Goal: Information Seeking & Learning: Learn about a topic

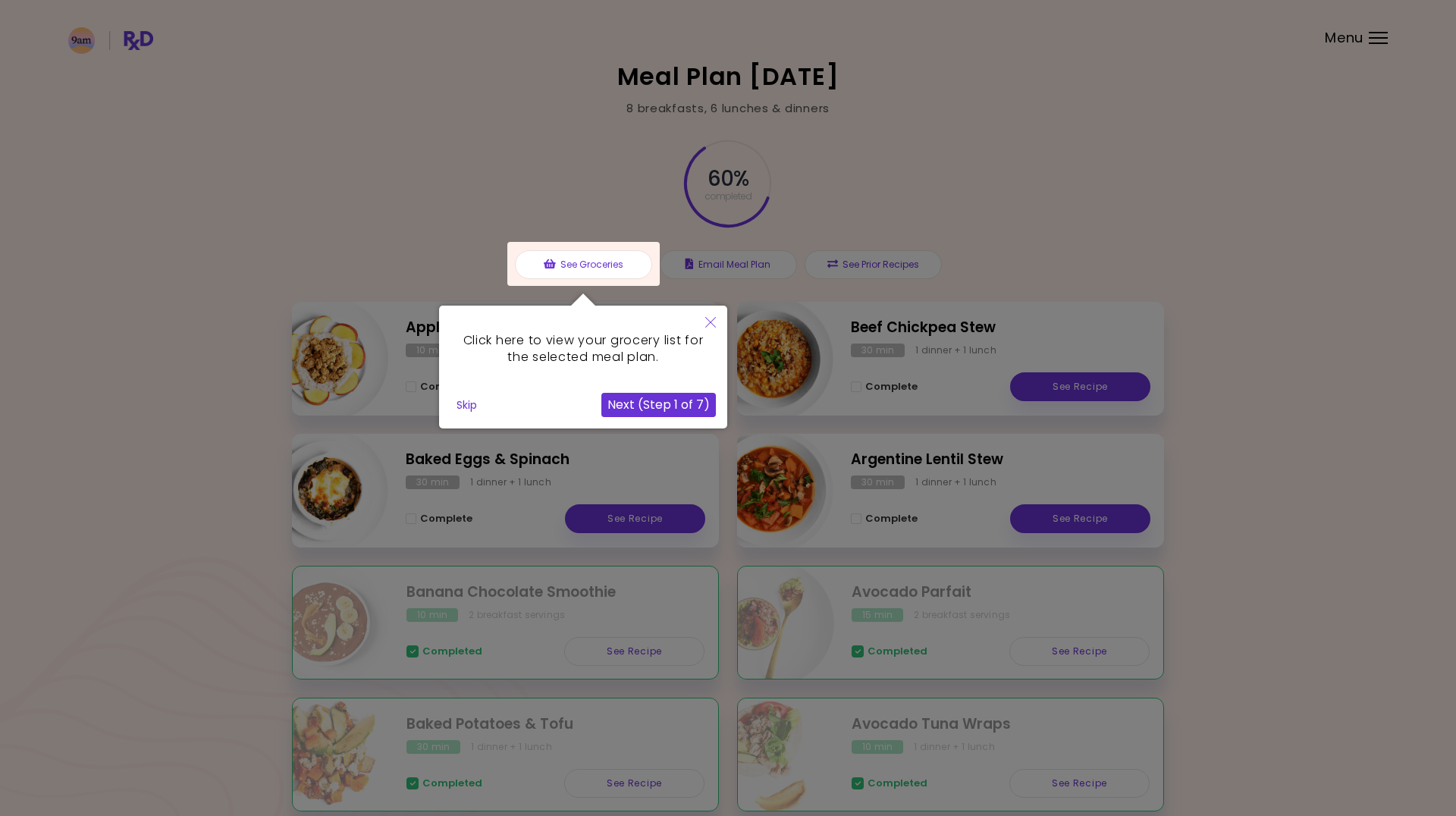
click at [464, 410] on button "Skip" at bounding box center [467, 405] width 33 height 23
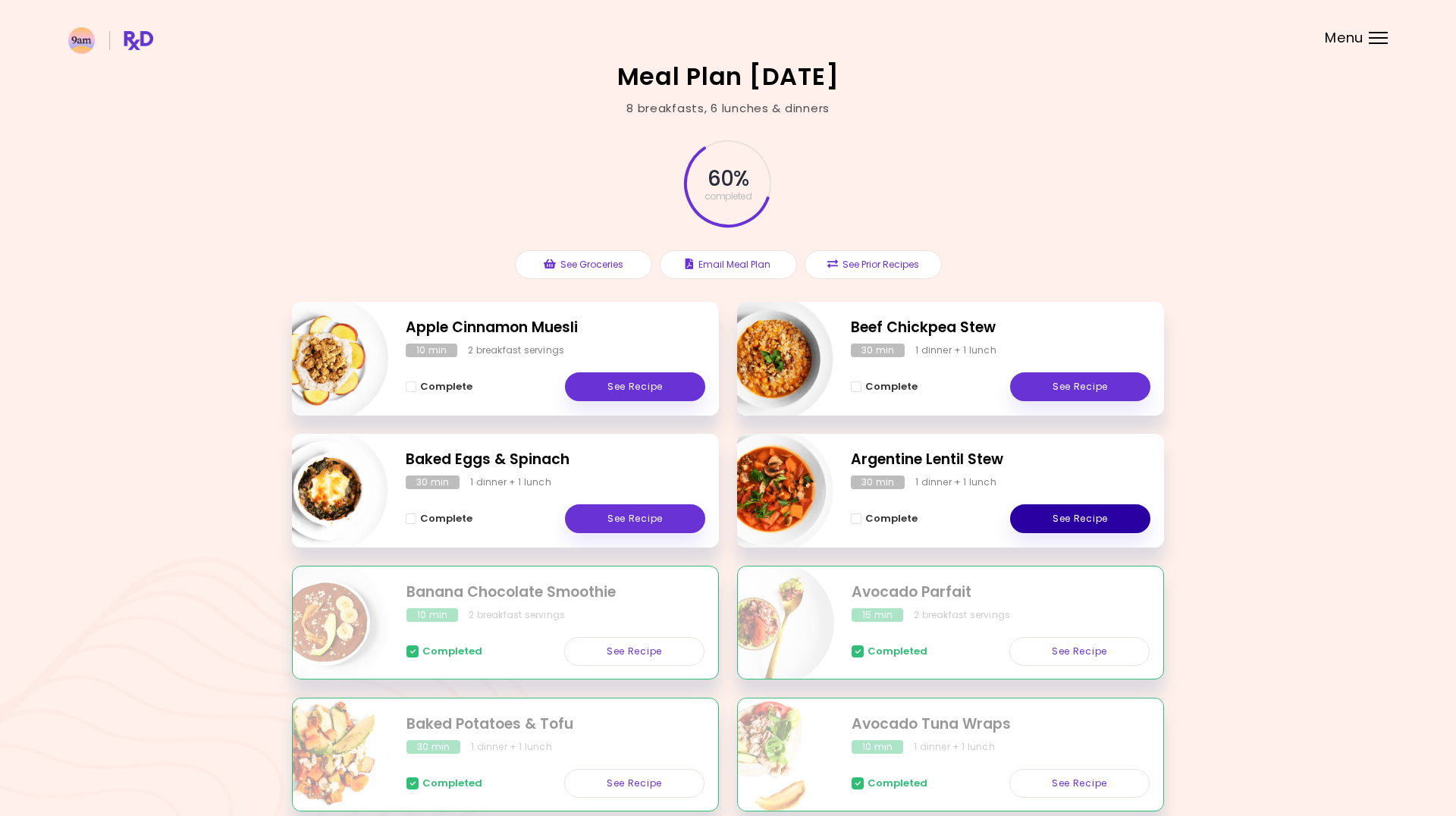
click at [1071, 515] on link "See Recipe" at bounding box center [1080, 519] width 140 height 28
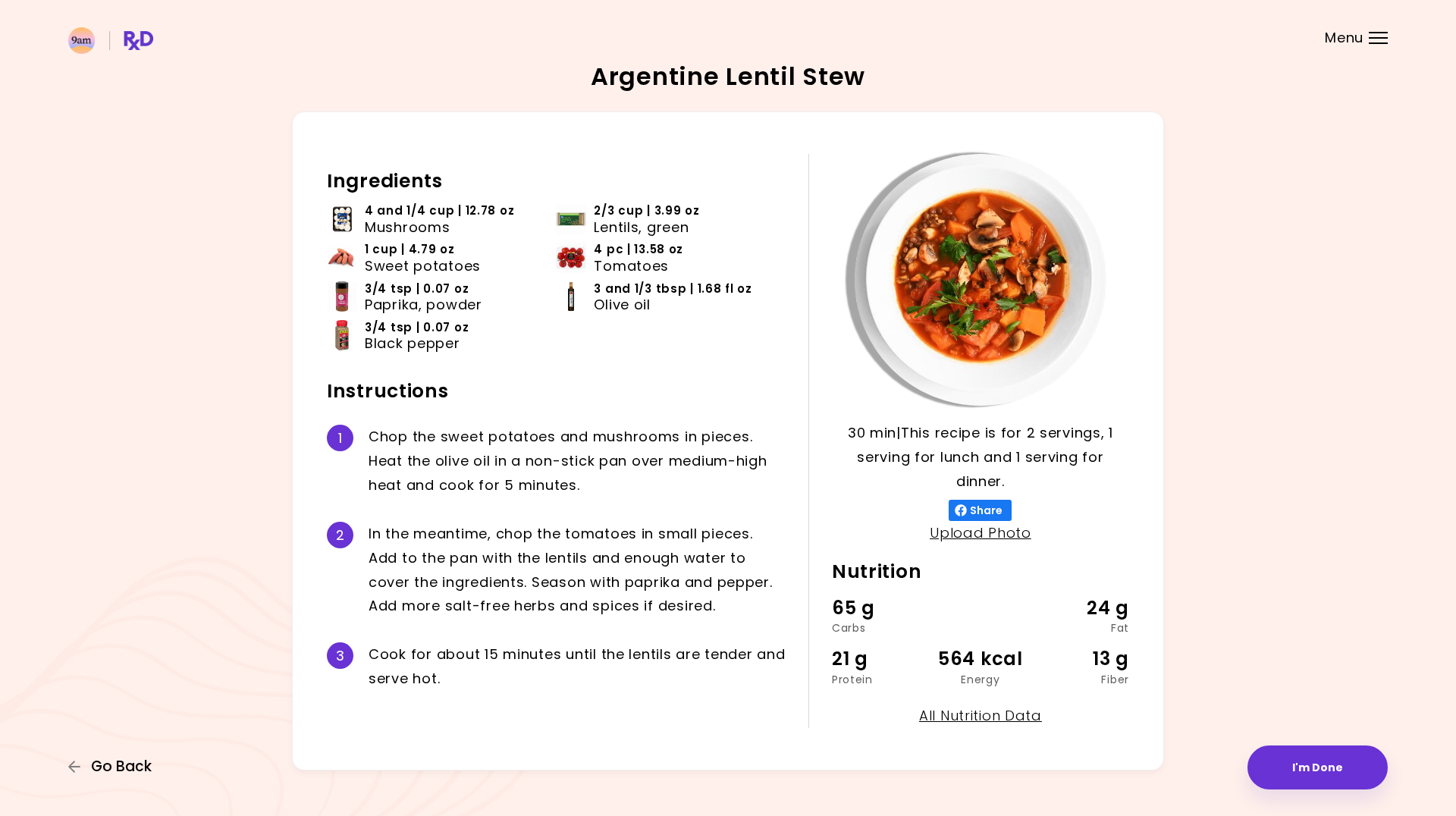
click at [130, 768] on span "Go Back" at bounding box center [121, 767] width 60 height 17
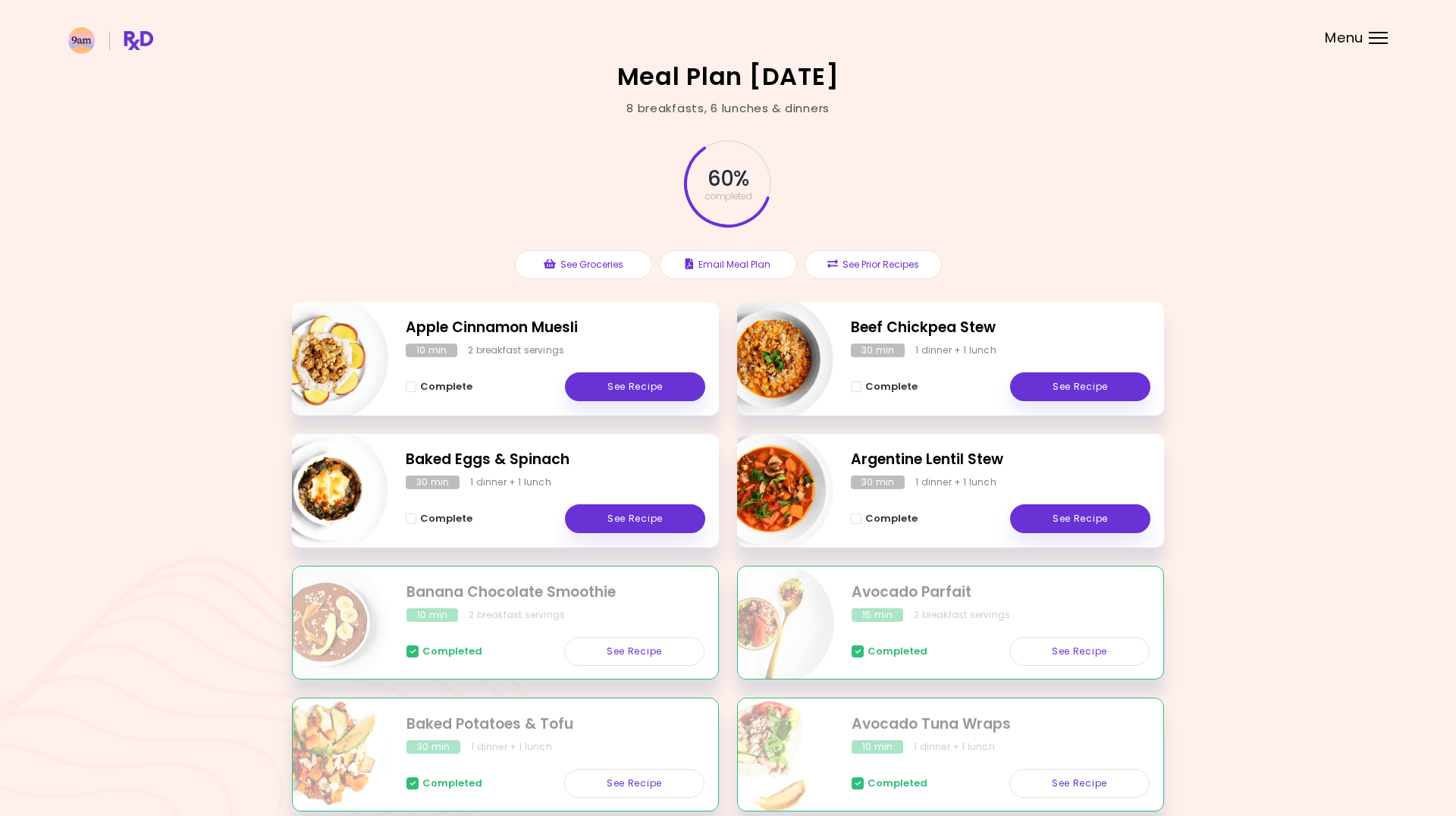
click at [942, 323] on h2 "Beef Chickpea Stew" at bounding box center [999, 328] width 299 height 22
click at [1070, 383] on link "See Recipe" at bounding box center [1080, 386] width 140 height 28
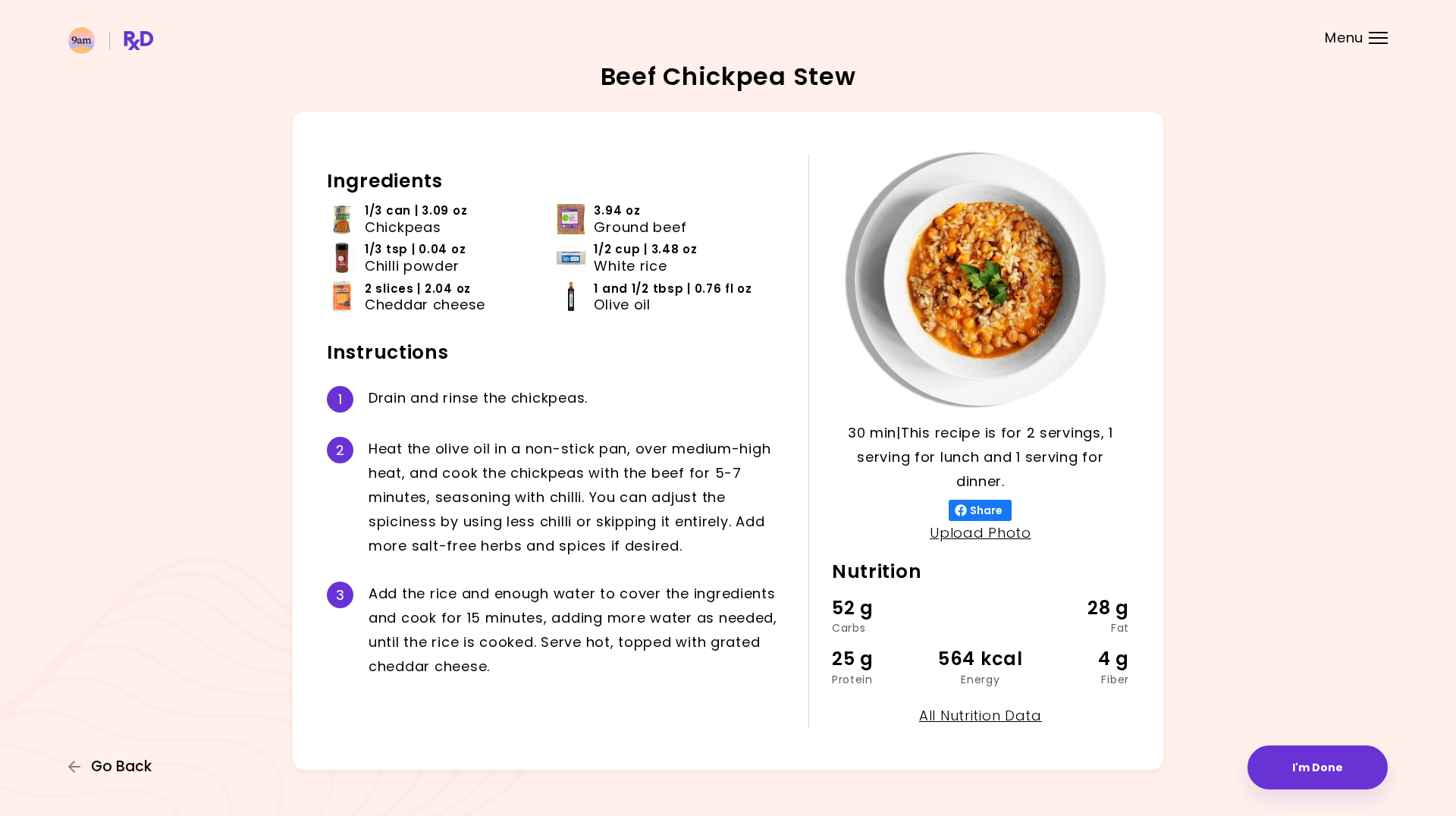
click at [116, 765] on span "Go Back" at bounding box center [121, 767] width 60 height 17
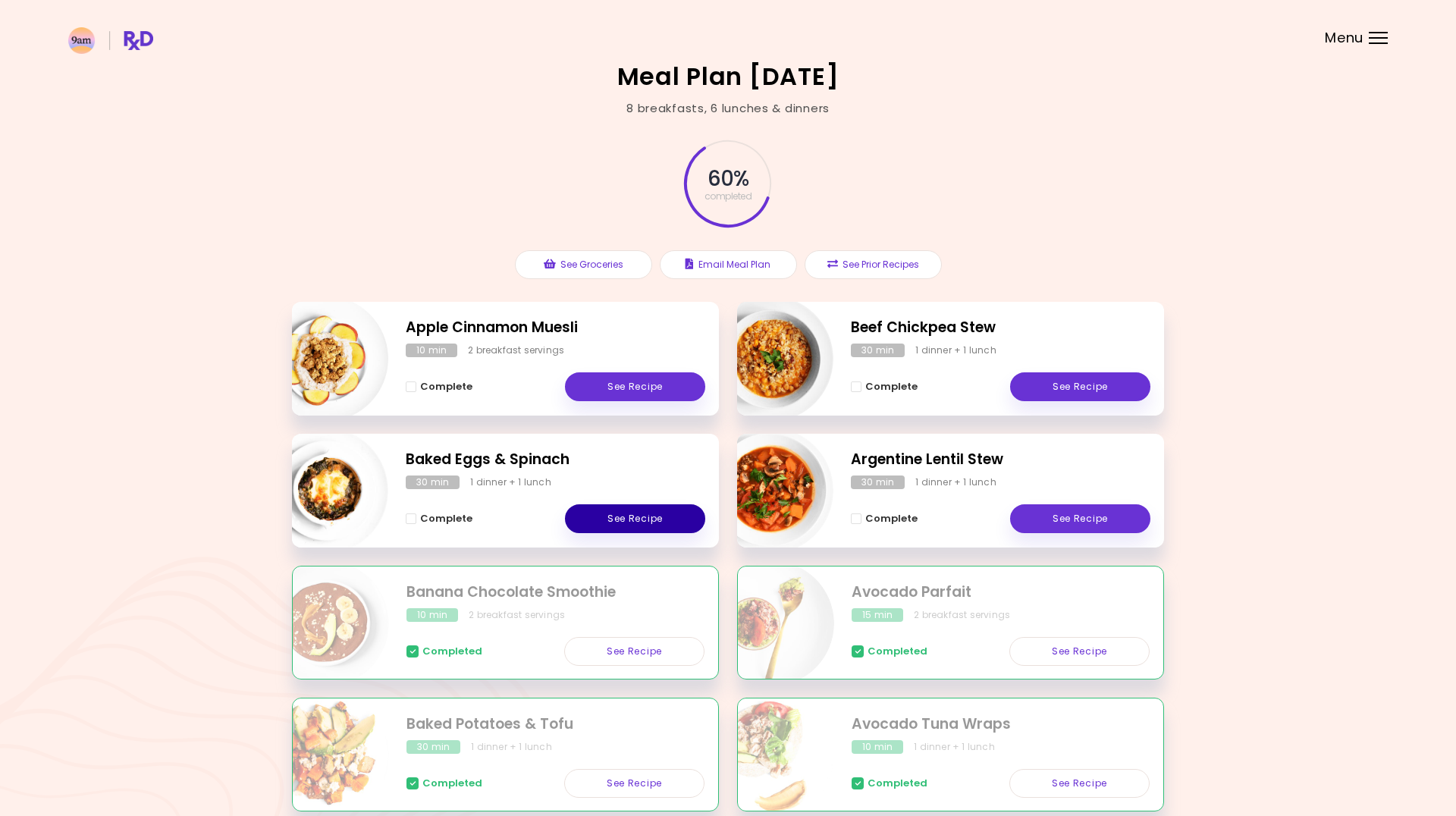
click at [622, 514] on link "See Recipe" at bounding box center [634, 519] width 140 height 28
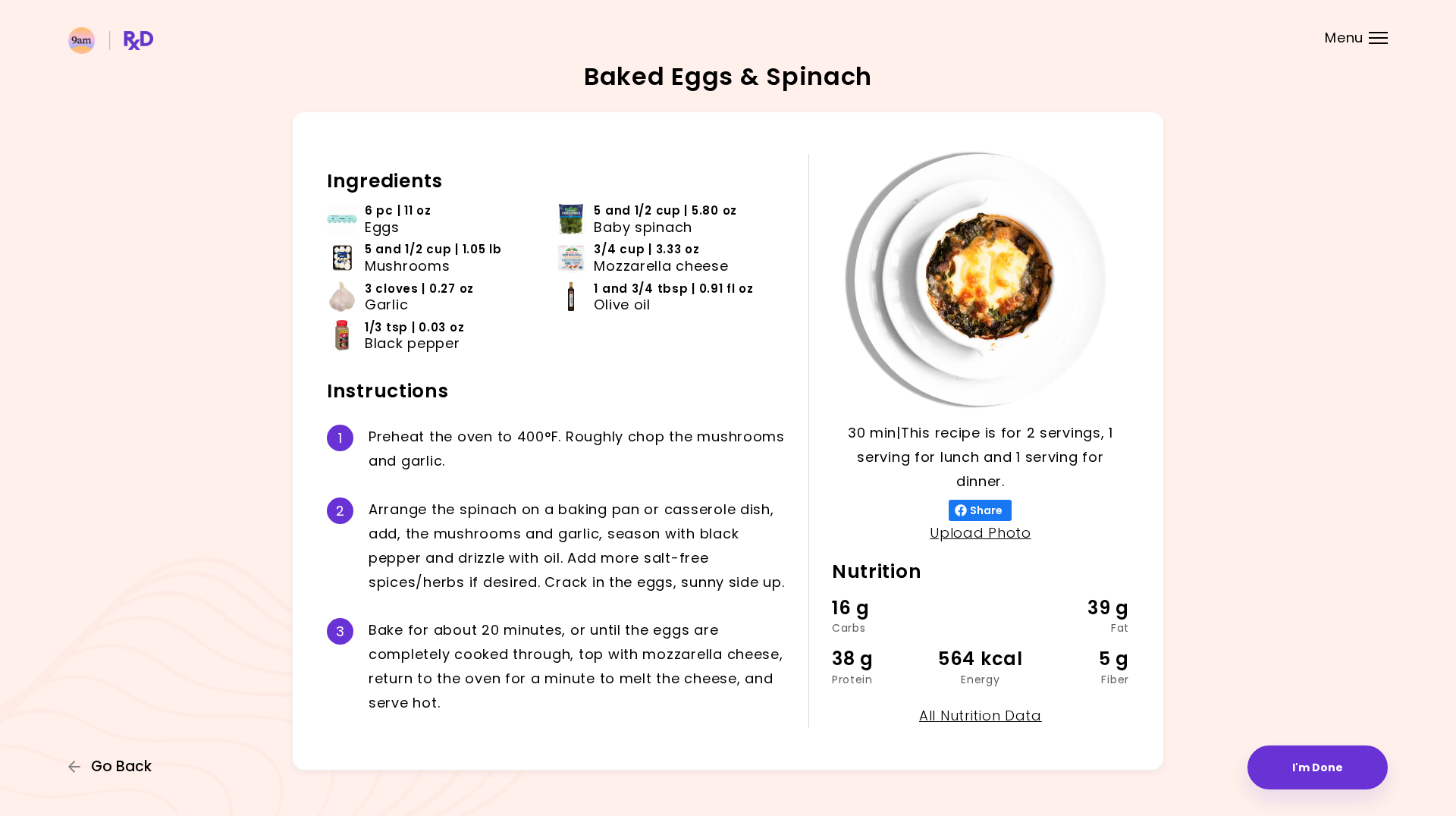
click at [140, 763] on span "Go Back" at bounding box center [121, 767] width 60 height 17
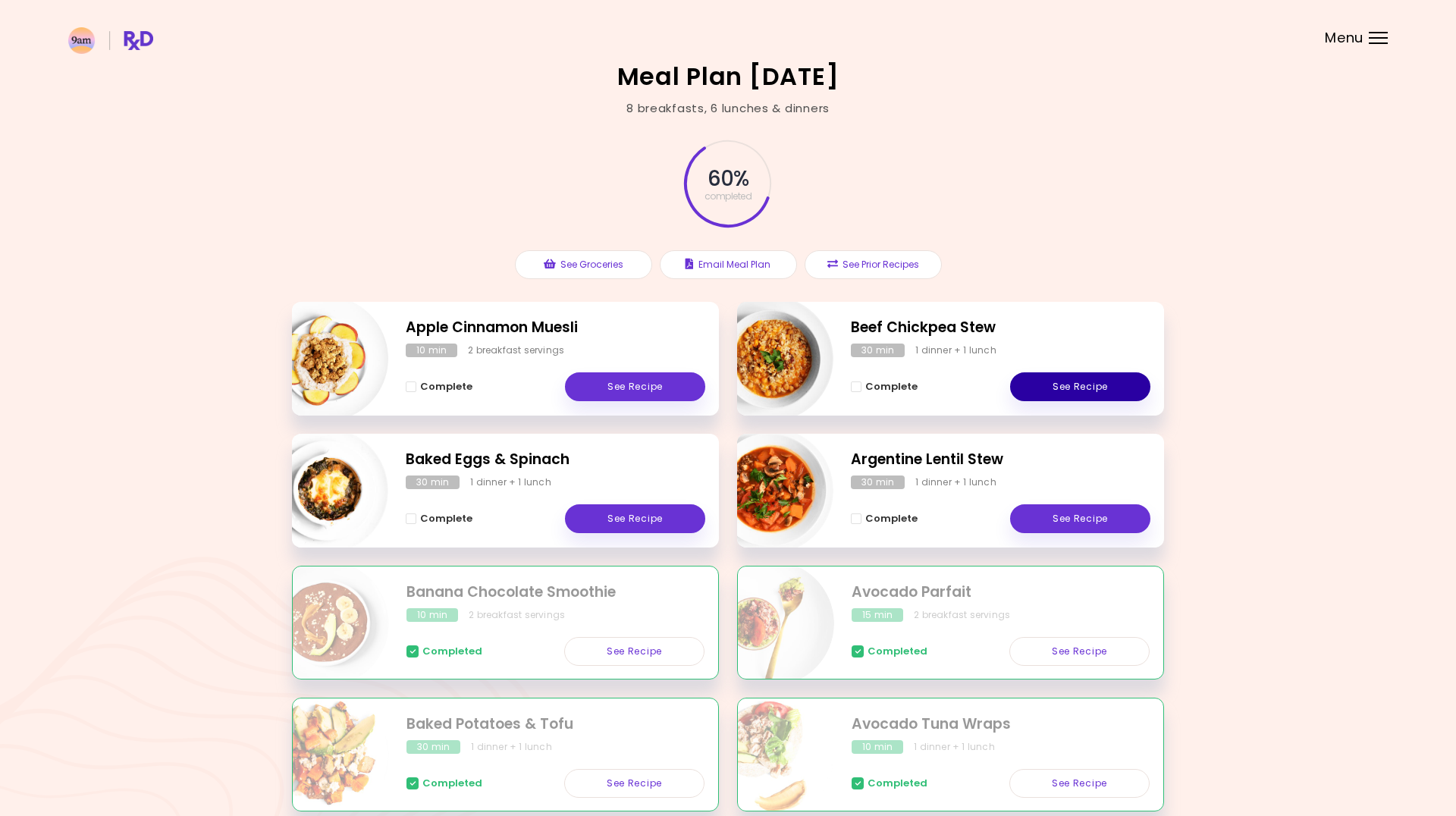
click at [1067, 383] on link "See Recipe" at bounding box center [1080, 386] width 140 height 28
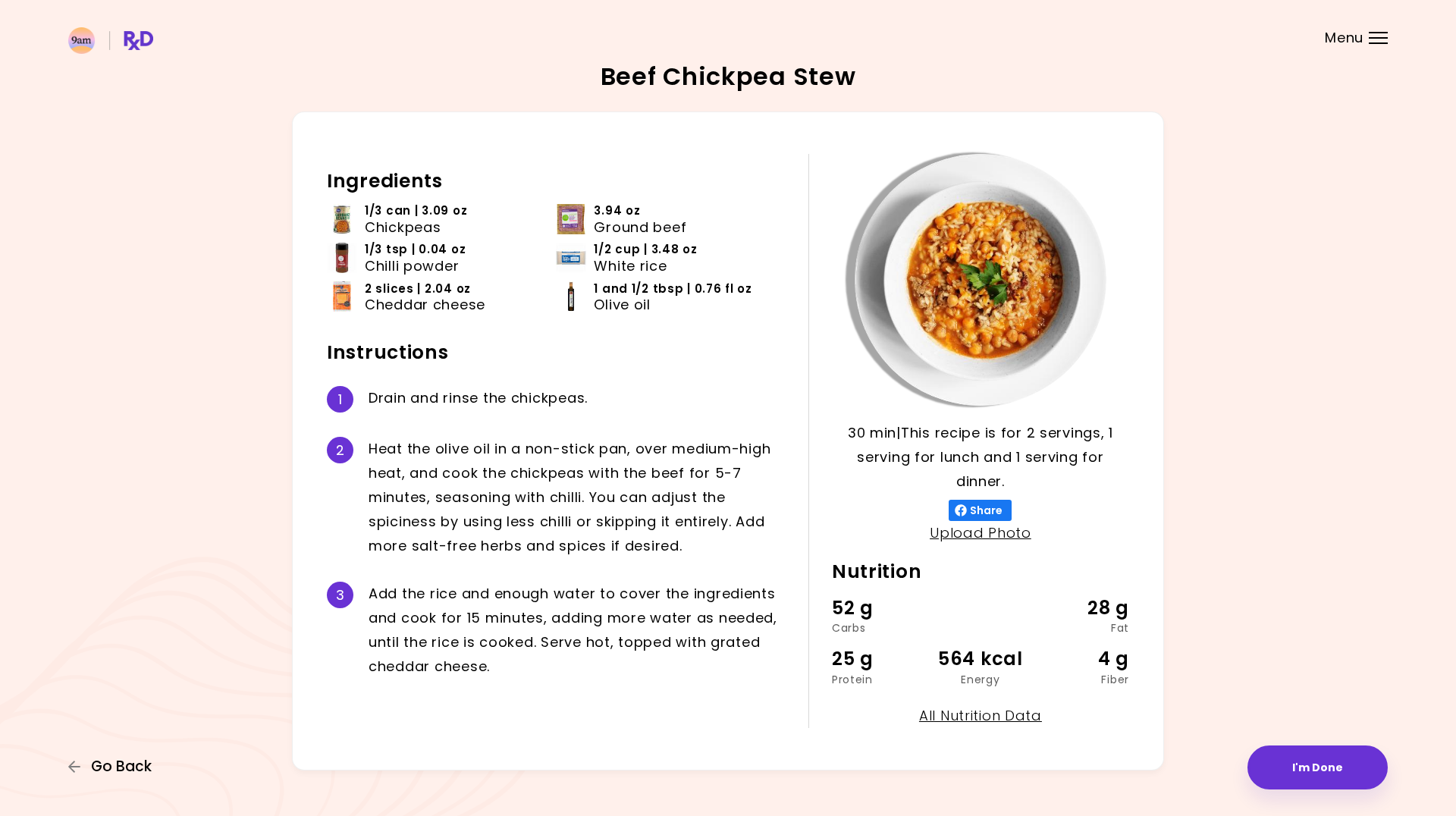
click at [111, 762] on span "Go Back" at bounding box center [121, 767] width 60 height 17
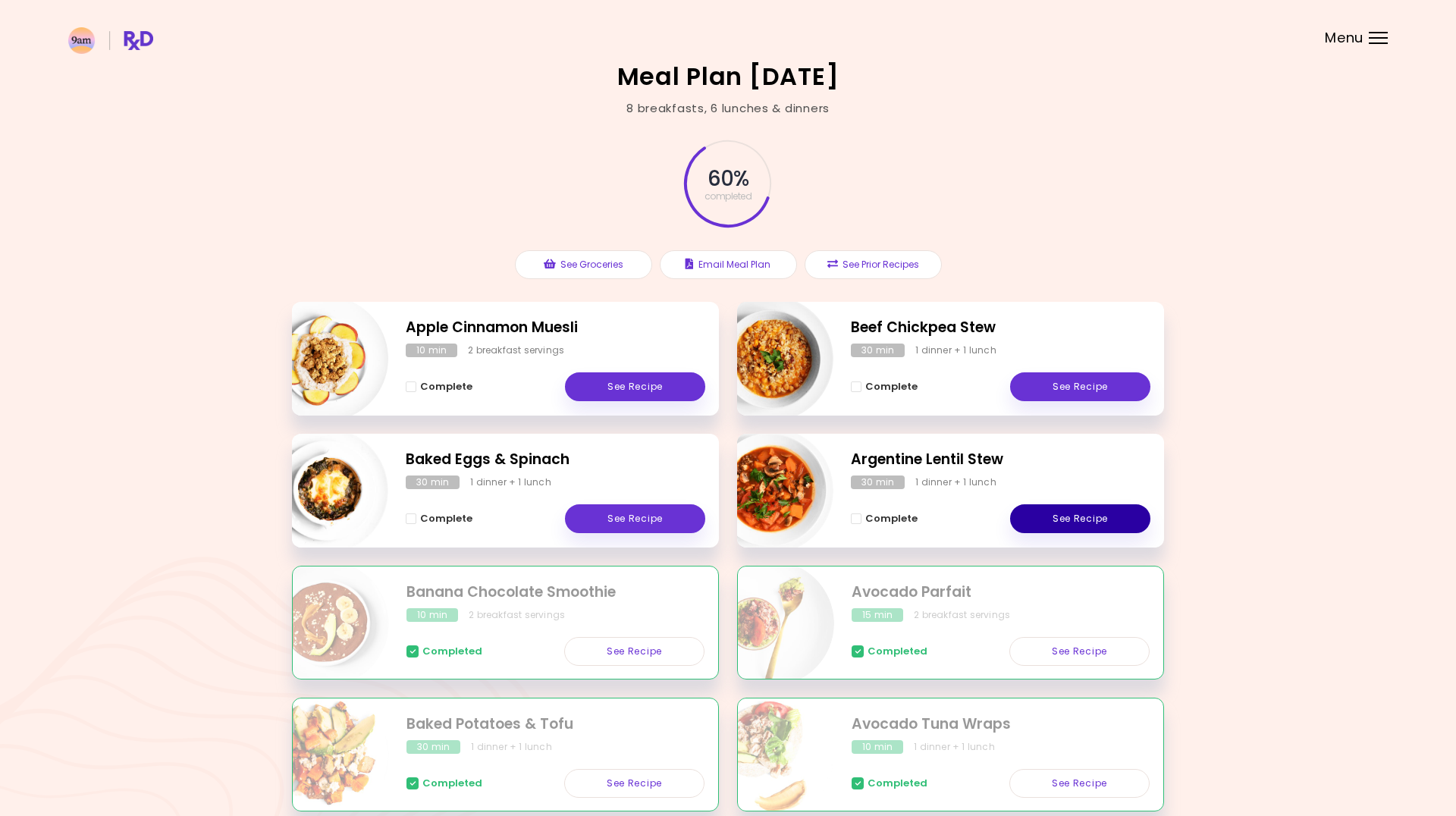
click at [1077, 516] on link "See Recipe" at bounding box center [1080, 519] width 140 height 28
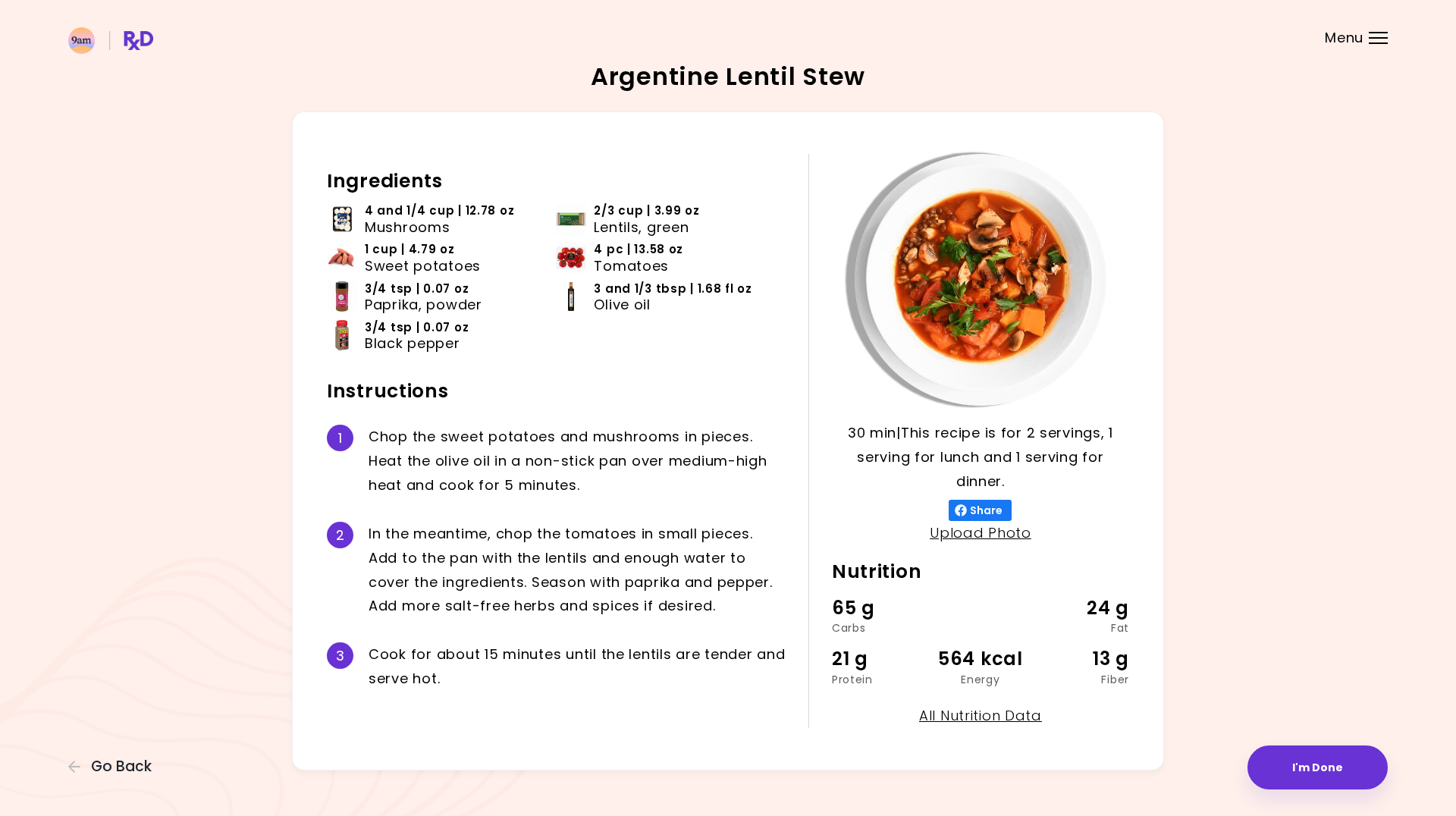
click at [119, 762] on span "Go Back" at bounding box center [121, 767] width 60 height 17
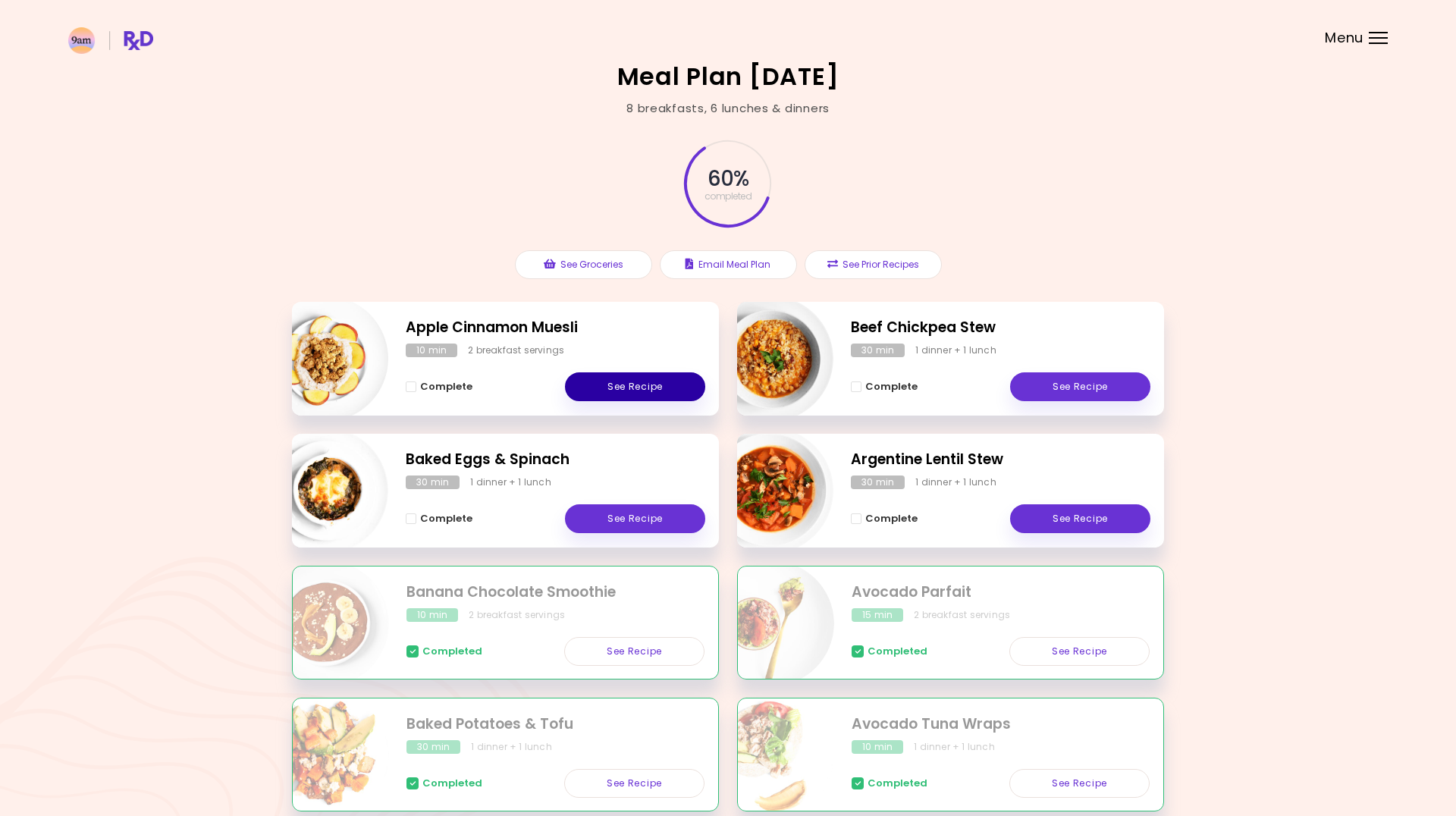
click at [652, 378] on link "See Recipe" at bounding box center [634, 386] width 140 height 28
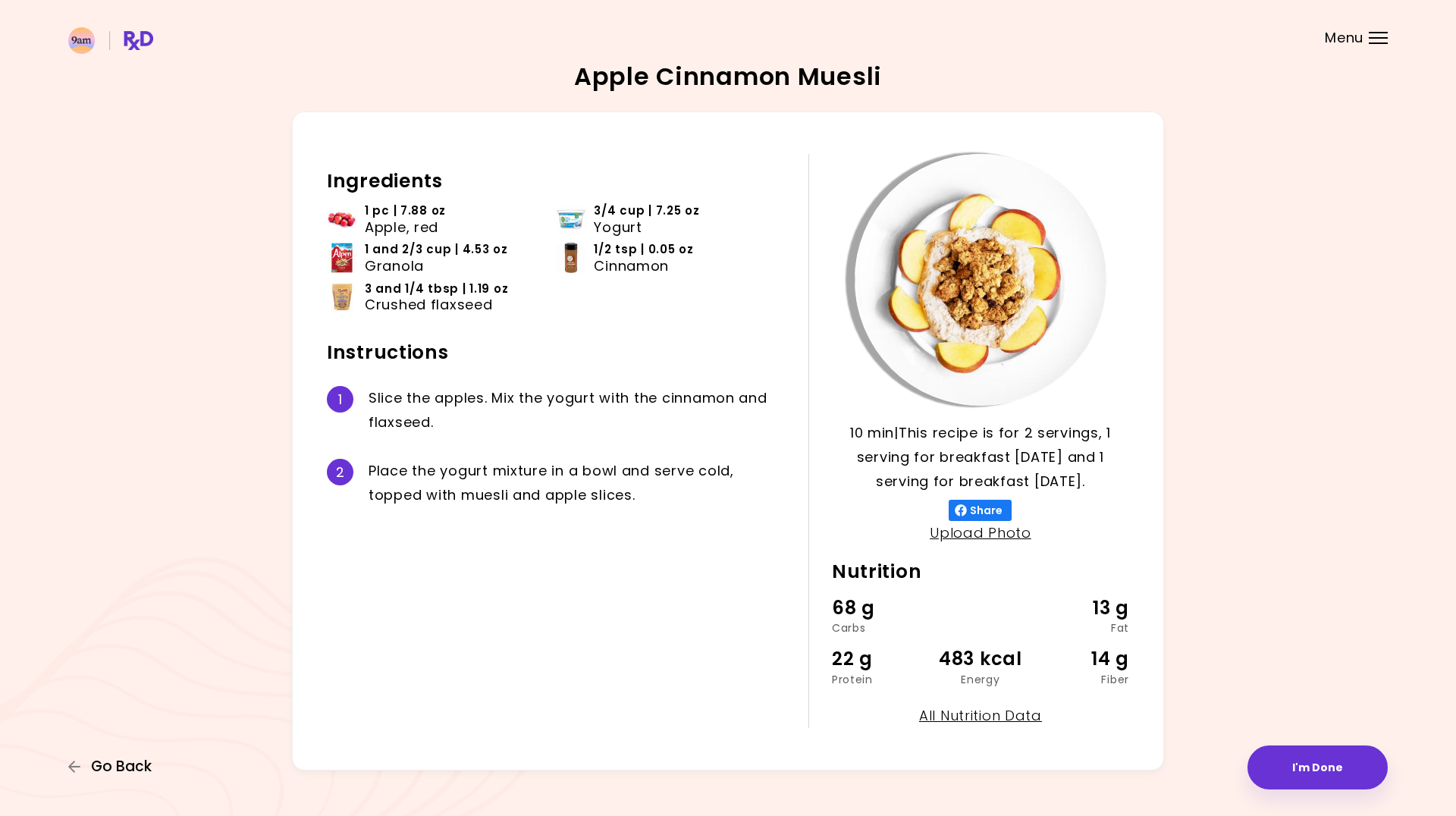
click at [122, 762] on span "Go Back" at bounding box center [121, 767] width 60 height 17
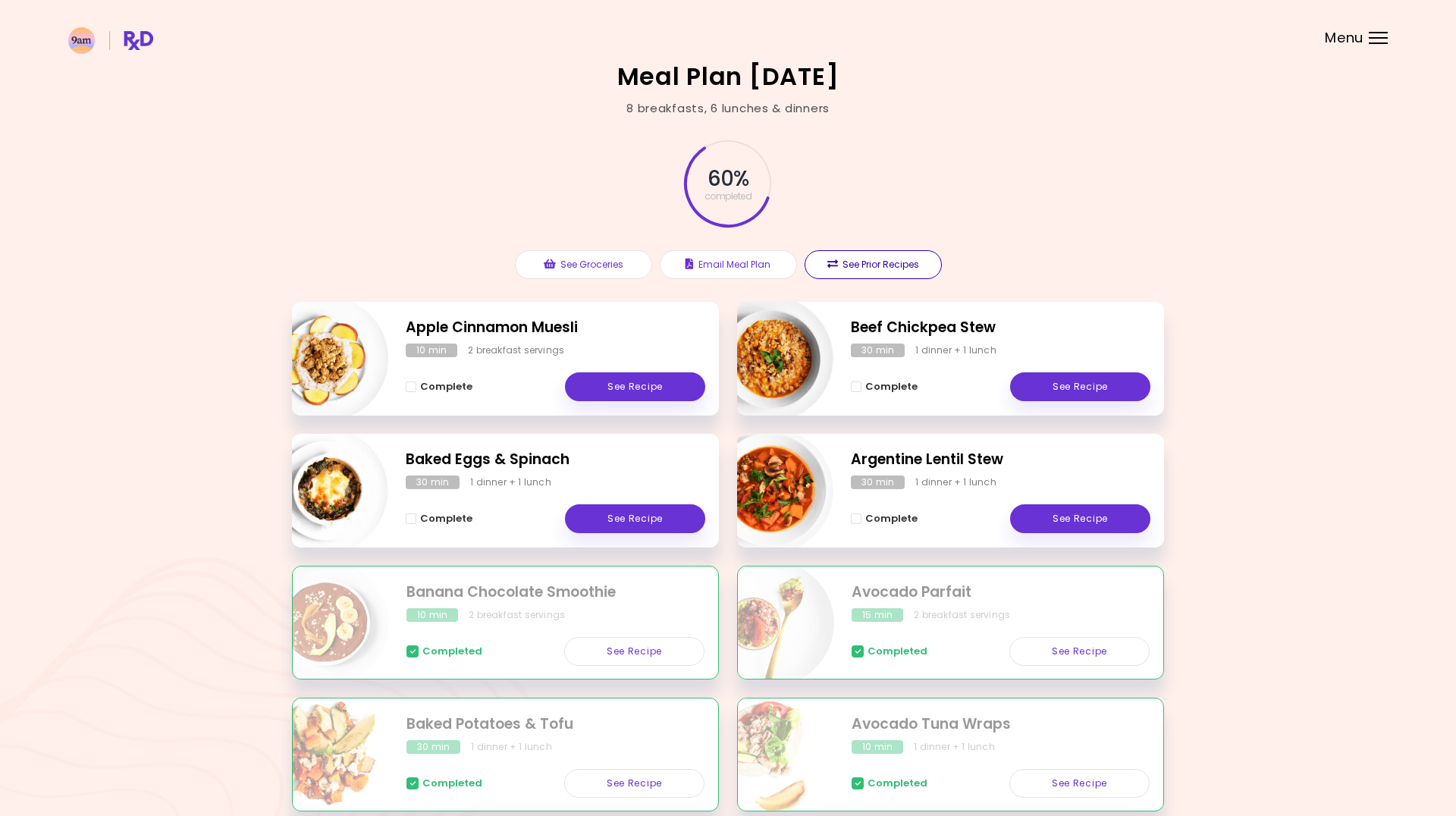
click at [907, 258] on button "See Prior Recipes" at bounding box center [873, 265] width 137 height 28
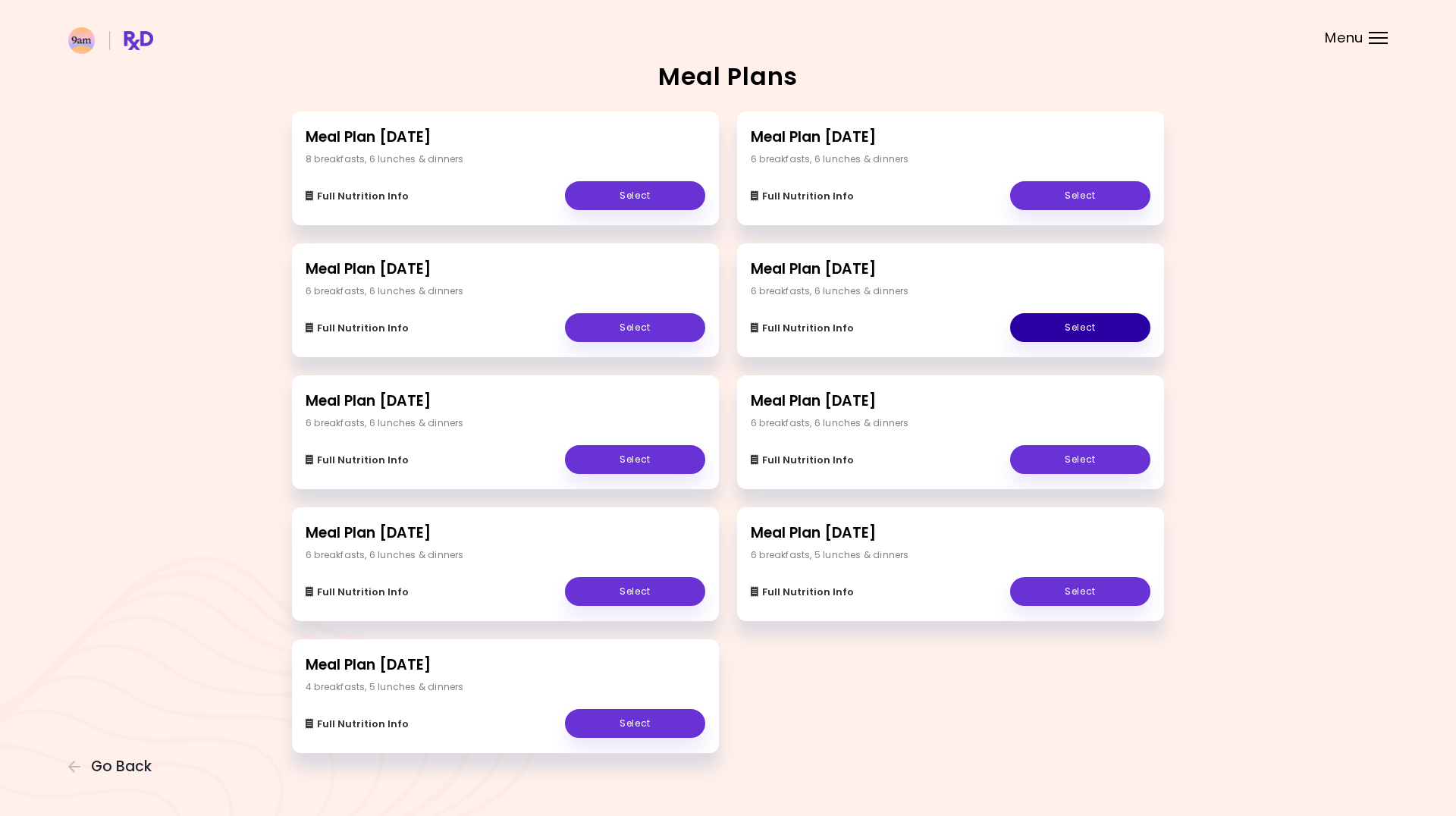
click at [1078, 328] on link "Select" at bounding box center [1080, 328] width 140 height 28
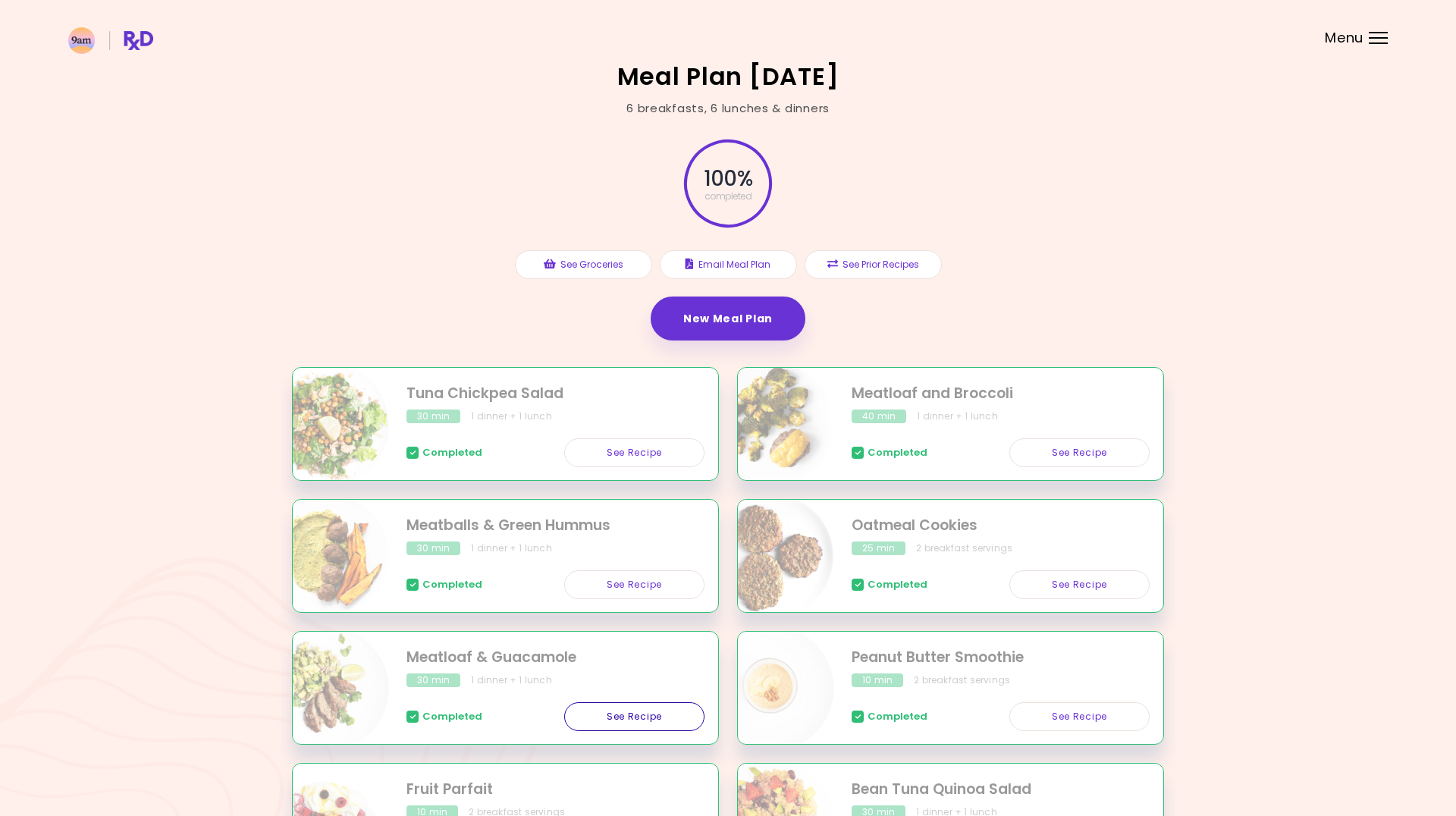
click at [622, 715] on link "See Recipe" at bounding box center [633, 716] width 140 height 28
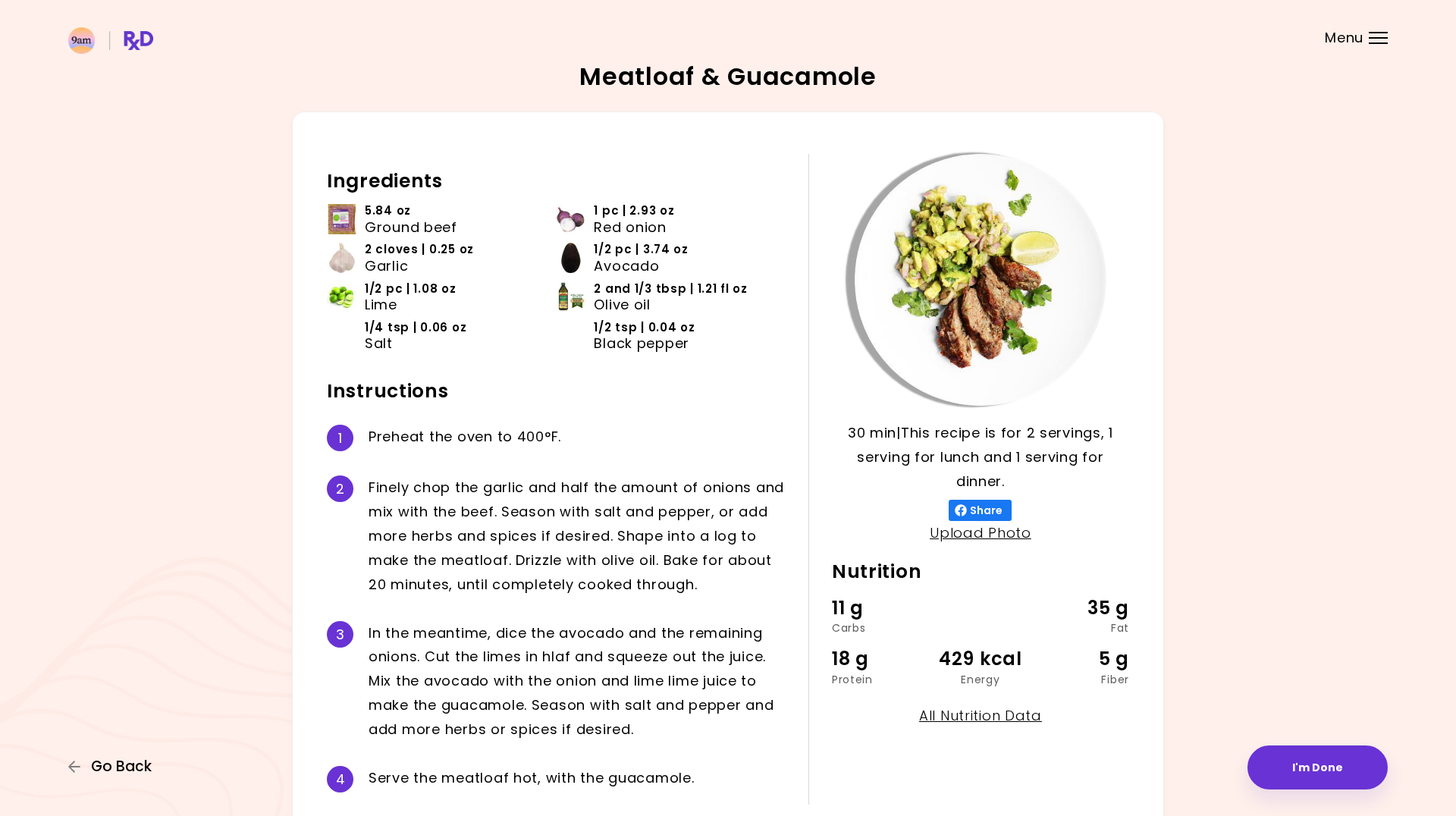
click at [130, 762] on span "Go Back" at bounding box center [121, 767] width 60 height 17
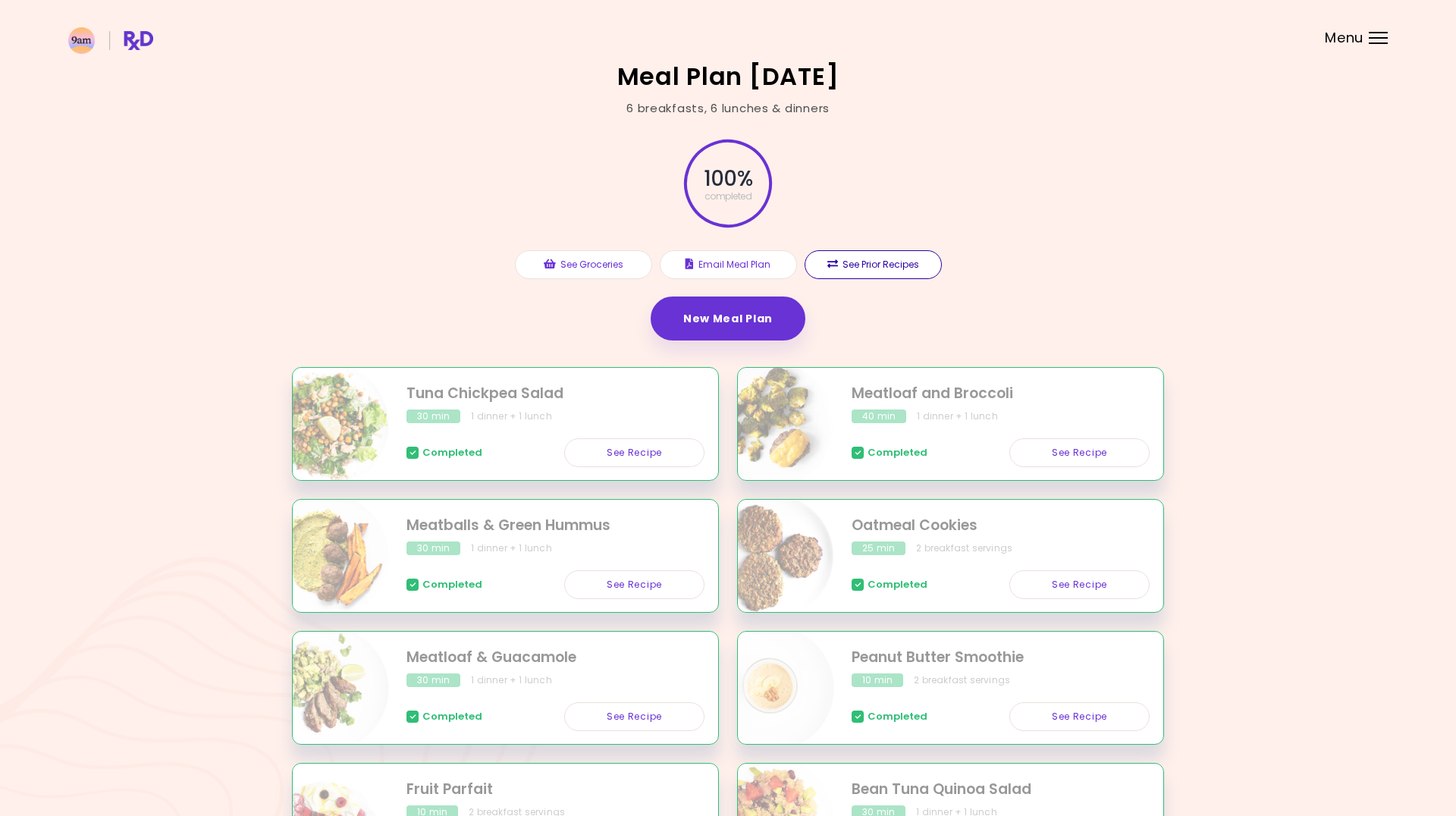
click at [841, 268] on button "See Prior Recipes" at bounding box center [873, 265] width 137 height 28
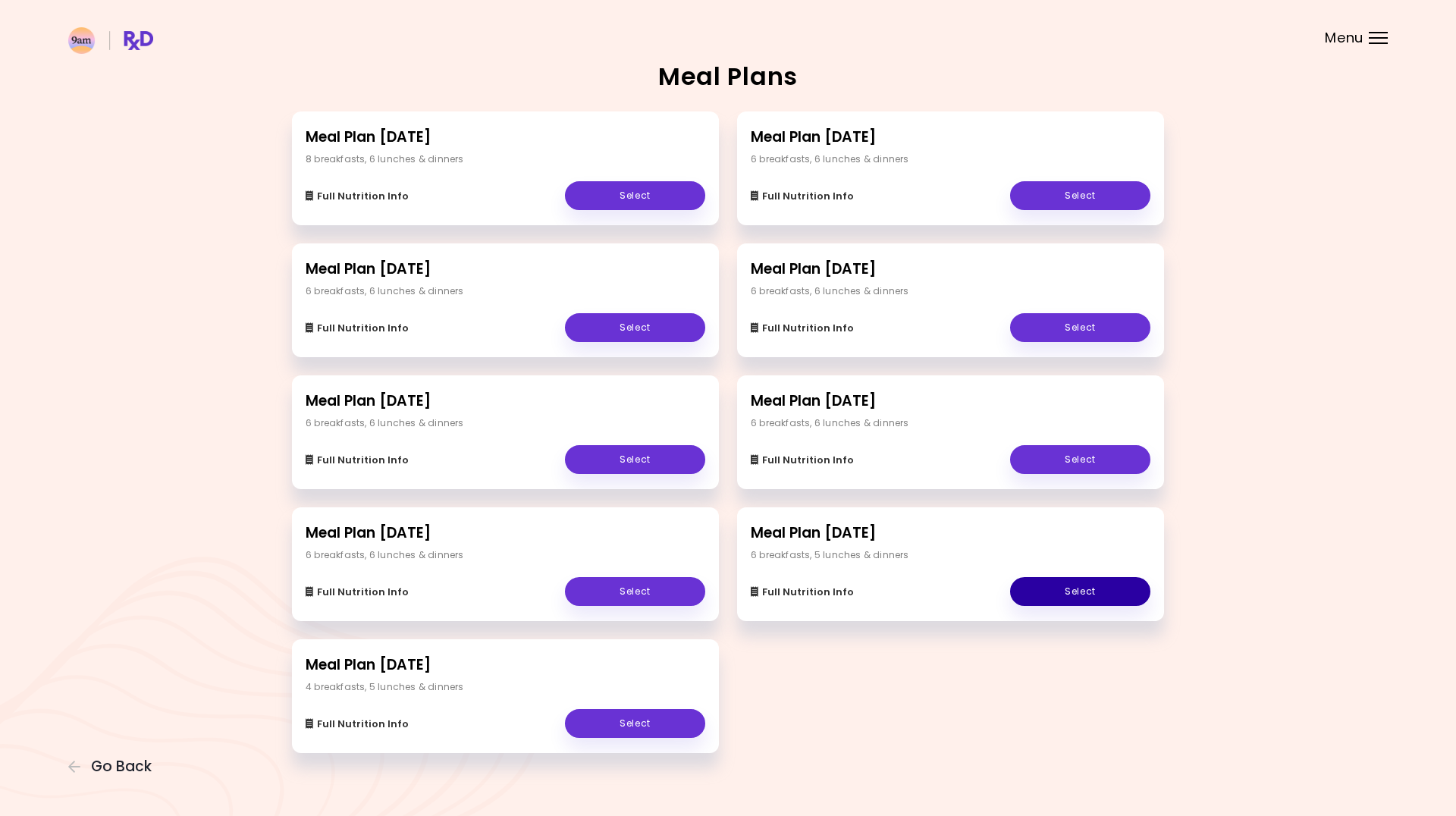
click at [1061, 588] on link "Select" at bounding box center [1080, 591] width 140 height 28
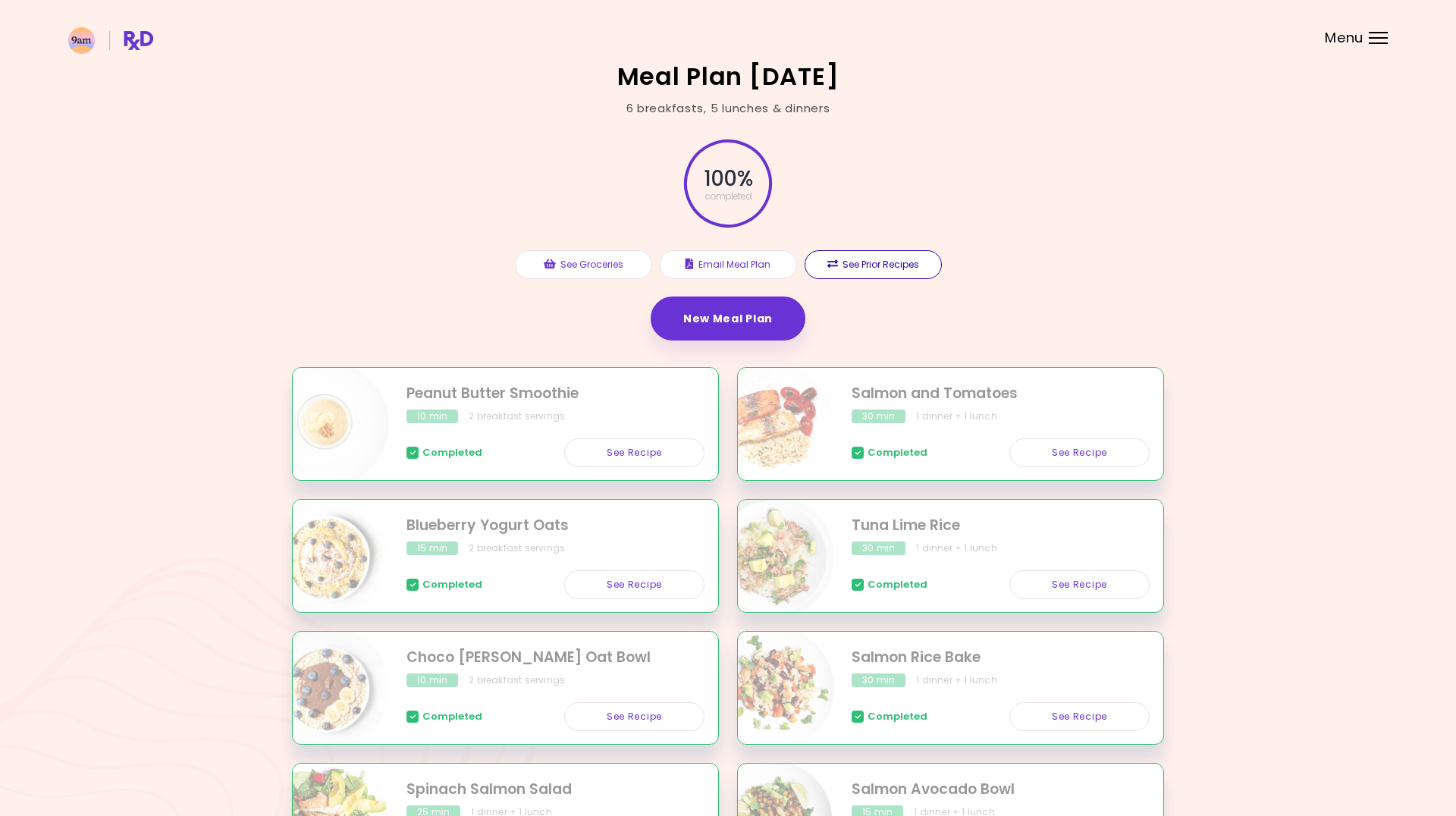
click at [889, 263] on button "See Prior Recipes" at bounding box center [873, 265] width 137 height 28
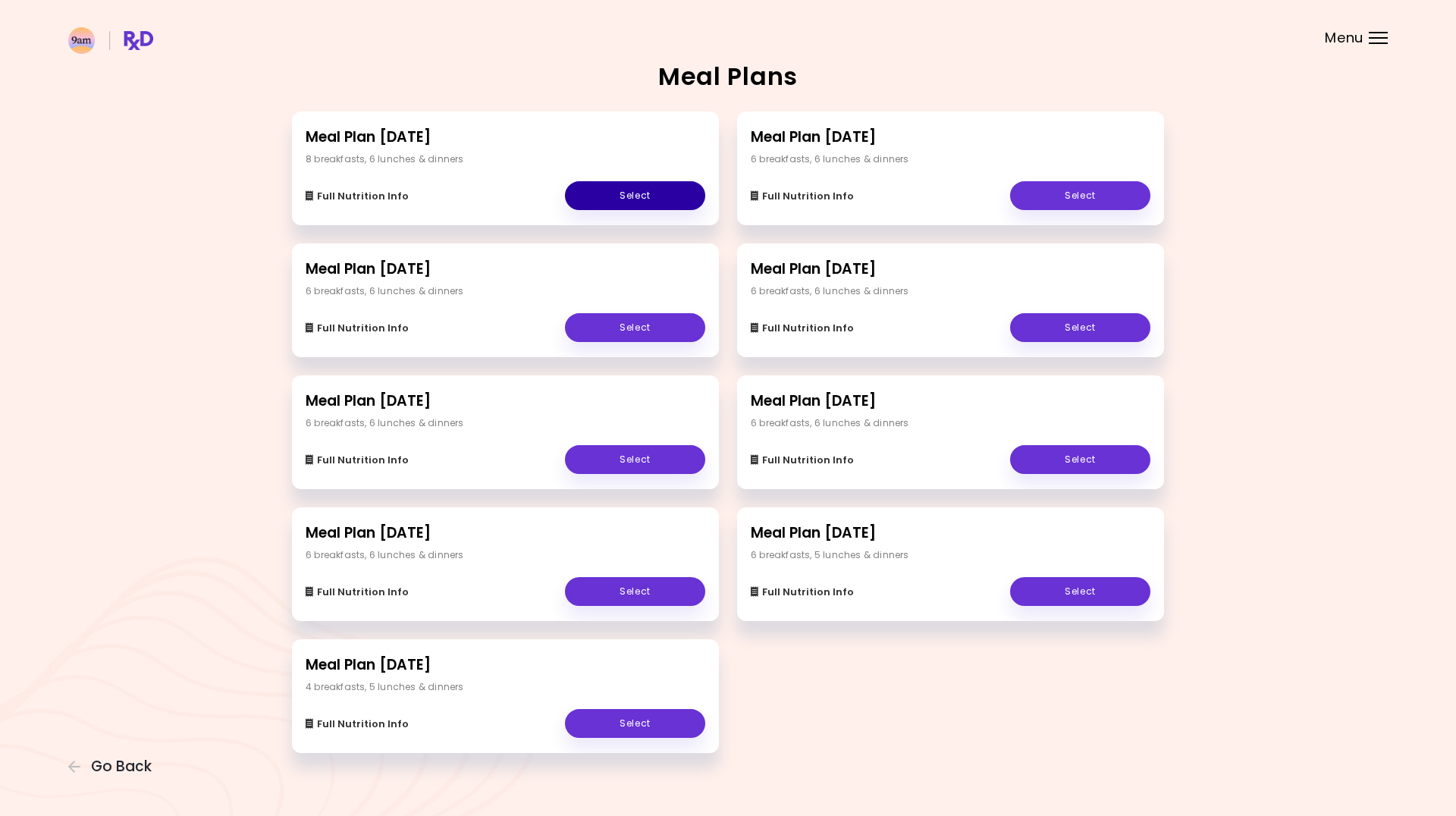
click at [627, 194] on link "Select" at bounding box center [634, 195] width 140 height 28
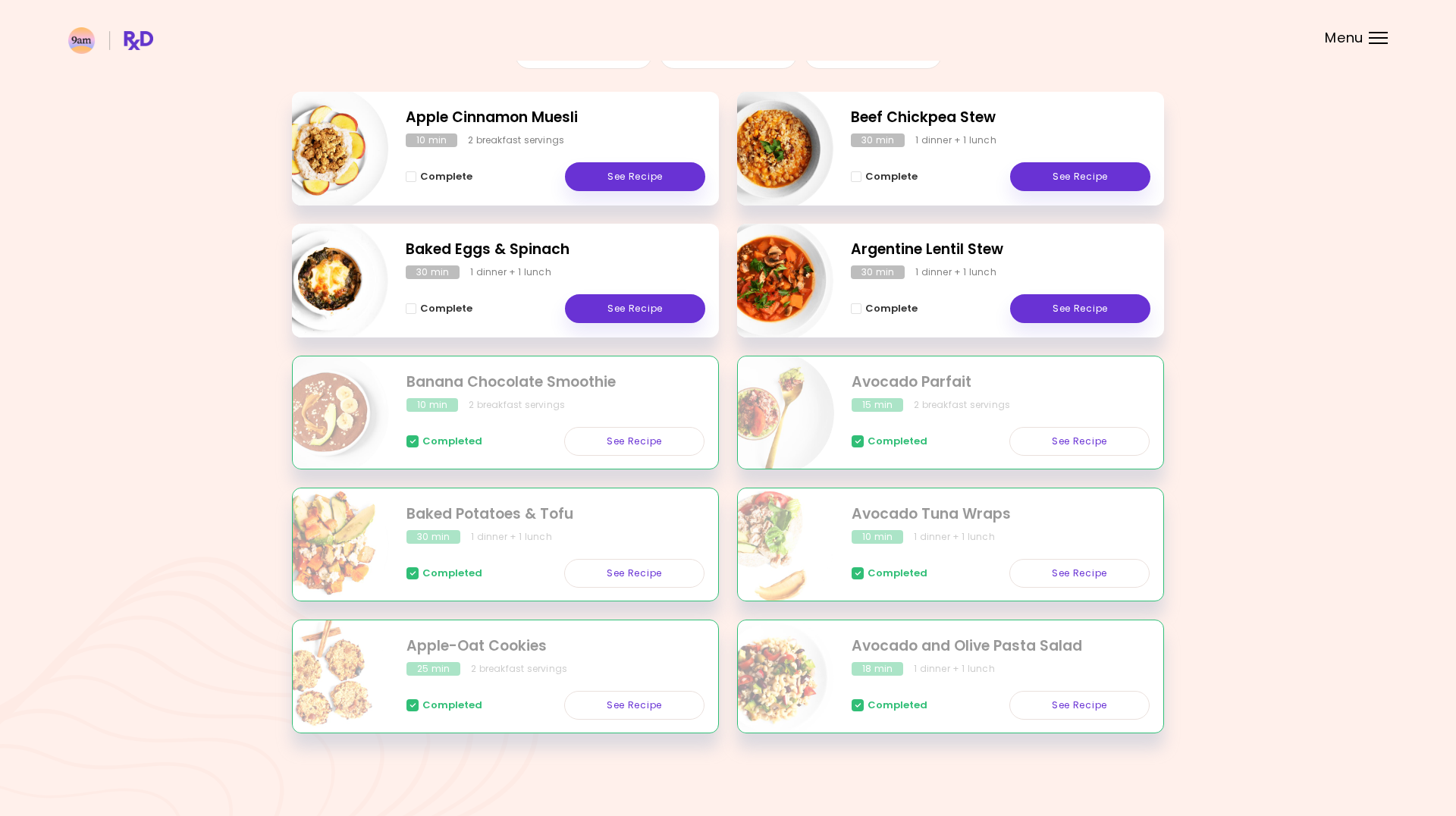
scroll to position [209, 0]
click at [643, 703] on link "See Recipe" at bounding box center [633, 705] width 140 height 28
